Goal: Find specific fact: Find contact information

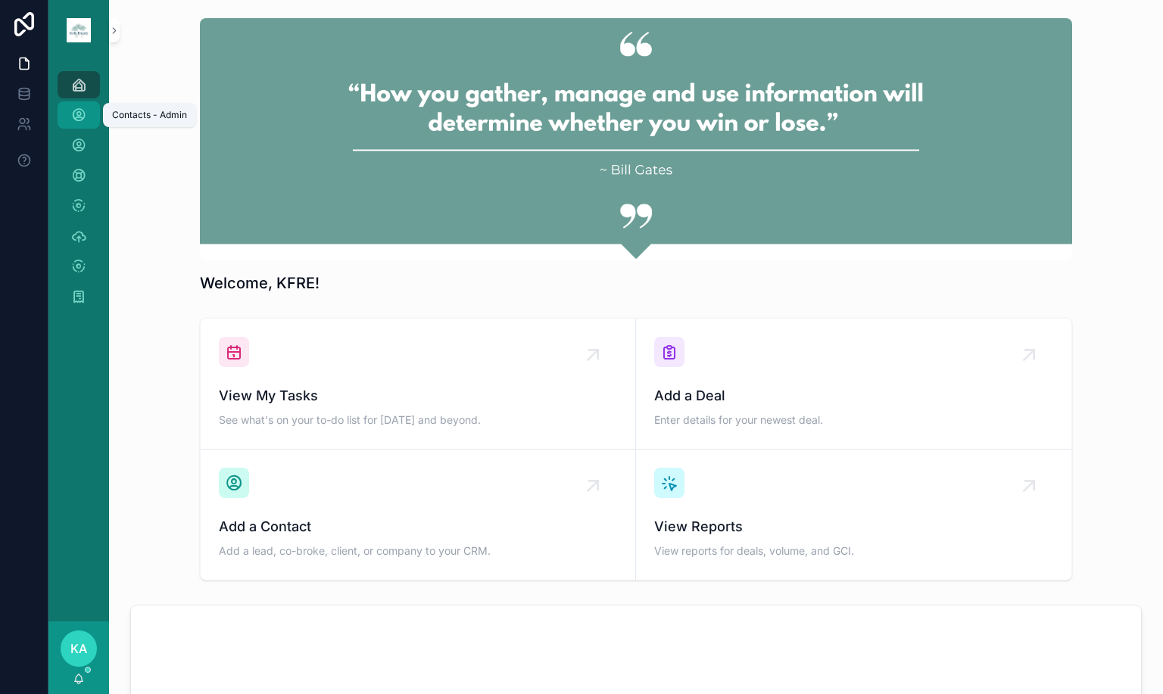
click at [84, 114] on icon "scrollable content" at bounding box center [78, 114] width 15 height 15
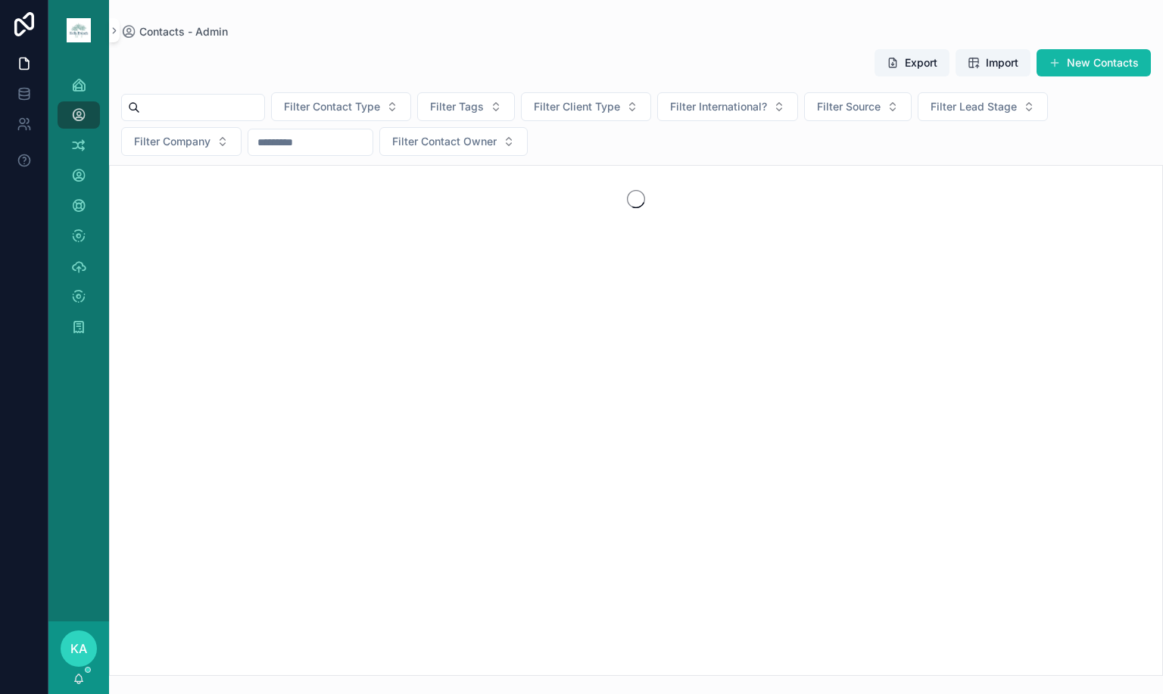
click at [234, 105] on input "scrollable content" at bounding box center [202, 107] width 124 height 21
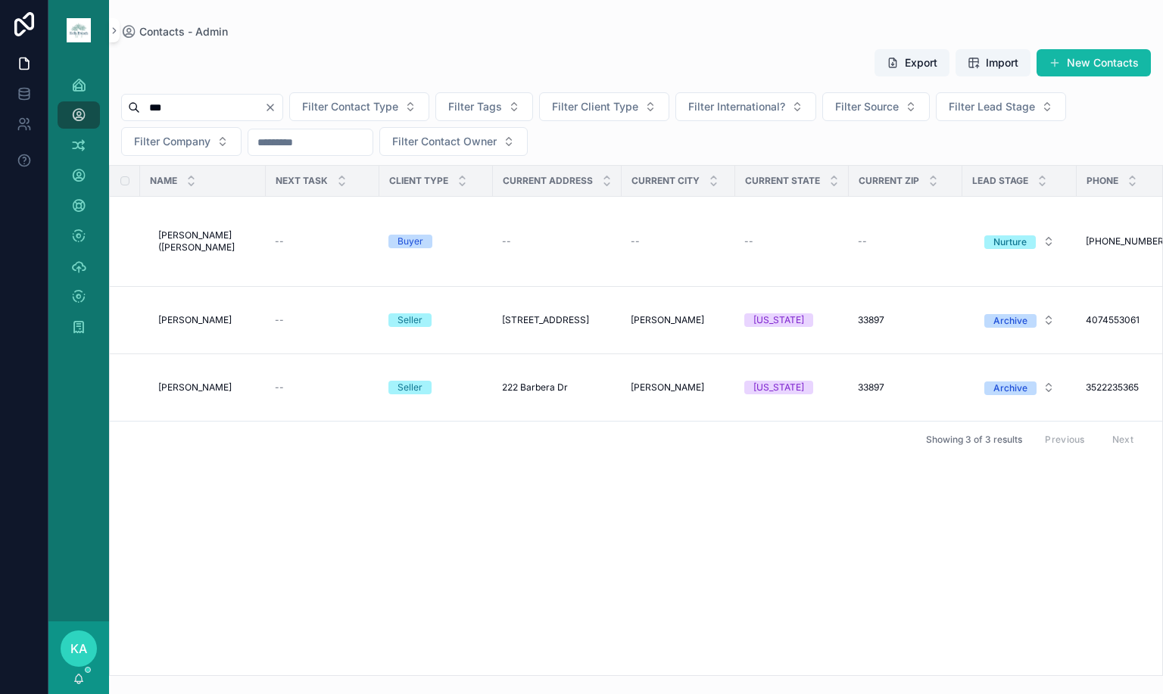
type input "***"
click at [223, 241] on span "[PERSON_NAME] ([PERSON_NAME]" at bounding box center [207, 241] width 98 height 24
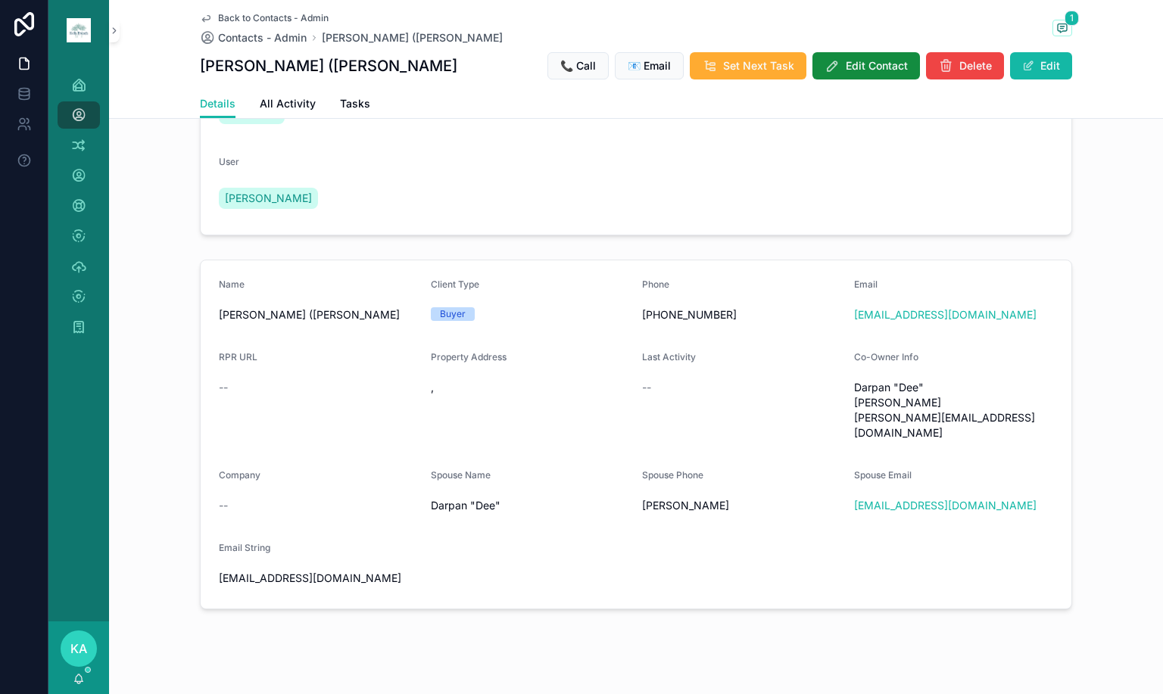
scroll to position [198, 0]
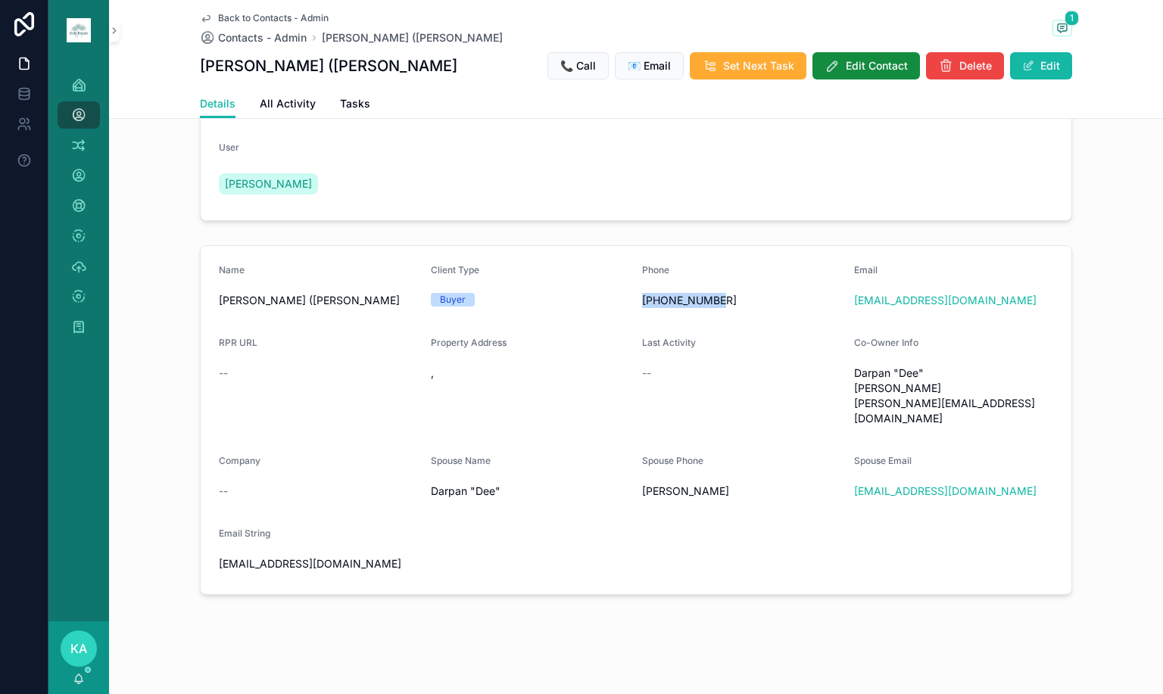
drag, startPoint x: 719, startPoint y: 306, endPoint x: 637, endPoint y: 310, distance: 82.6
click at [642, 308] on span "[PHONE_NUMBER]" at bounding box center [742, 300] width 200 height 15
copy span "[PERSON_NAME] ([PERSON_NAME]"
drag, startPoint x: 211, startPoint y: 316, endPoint x: 319, endPoint y: 315, distance: 108.2
click at [319, 315] on form "Name [PERSON_NAME] (Axe) Gupta Client Type Buyer Phone [PHONE_NUMBER] Email [EM…" at bounding box center [636, 420] width 870 height 348
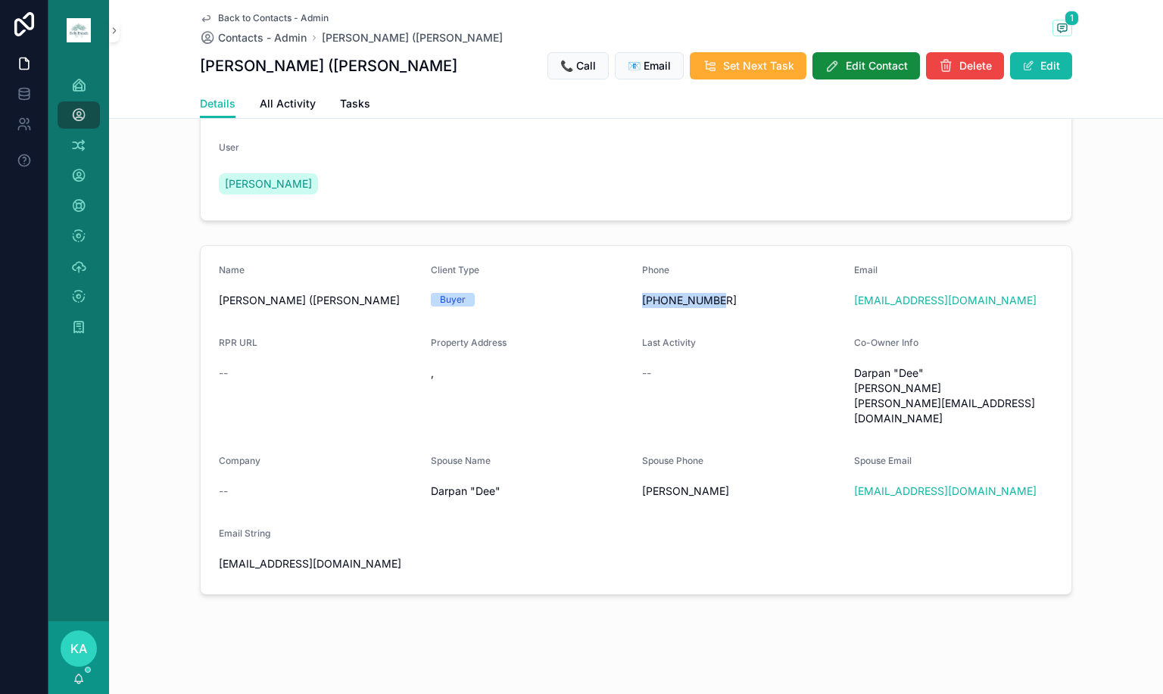
copy span "[PHONE_NUMBER]"
drag, startPoint x: 719, startPoint y: 310, endPoint x: 634, endPoint y: 316, distance: 85.0
click at [634, 316] on form "Name [PERSON_NAME] (Axe) Gupta Client Type Buyer Phone [PHONE_NUMBER] Email [EM…" at bounding box center [636, 420] width 870 height 348
copy form "Email [EMAIL_ADDRESS][DOMAIN_NAME]"
copy link "[EMAIL_ADDRESS][DOMAIN_NAME]"
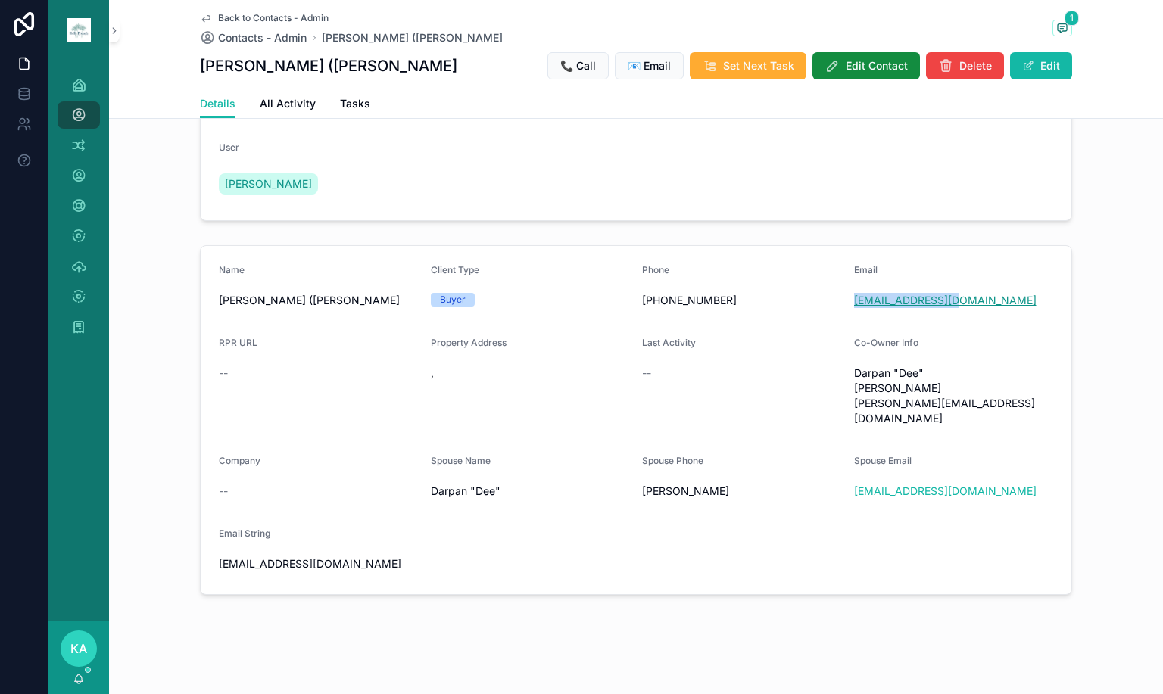
drag, startPoint x: 986, startPoint y: 312, endPoint x: 849, endPoint y: 313, distance: 137.0
click at [854, 308] on div "[EMAIL_ADDRESS][DOMAIN_NAME]" at bounding box center [954, 300] width 200 height 15
copy span "Darpan "Dee" [PERSON_NAME]"
drag, startPoint x: 845, startPoint y: 382, endPoint x: 904, endPoint y: 394, distance: 60.3
click at [904, 394] on form "Name [PERSON_NAME] (Axe) Gupta Client Type Buyer Phone [PHONE_NUMBER] Email [EM…" at bounding box center [636, 420] width 870 height 348
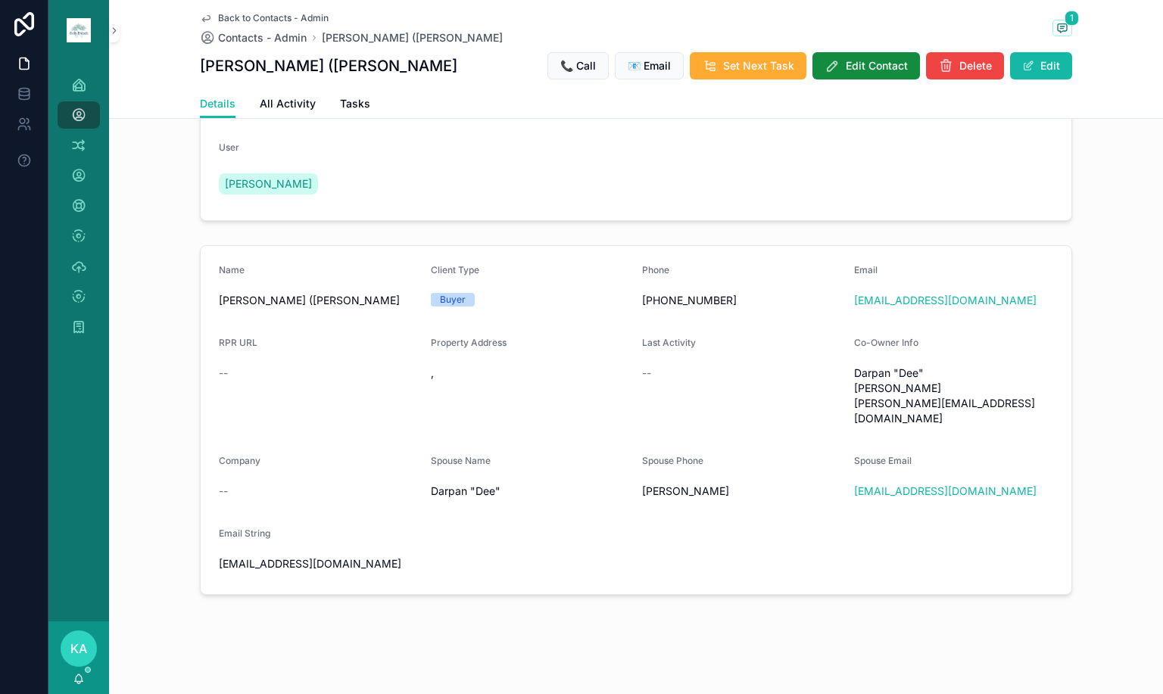
click at [676, 489] on span "[PERSON_NAME]" at bounding box center [742, 491] width 200 height 15
copy span "[PERSON_NAME]"
